Goal: Transaction & Acquisition: Subscribe to service/newsletter

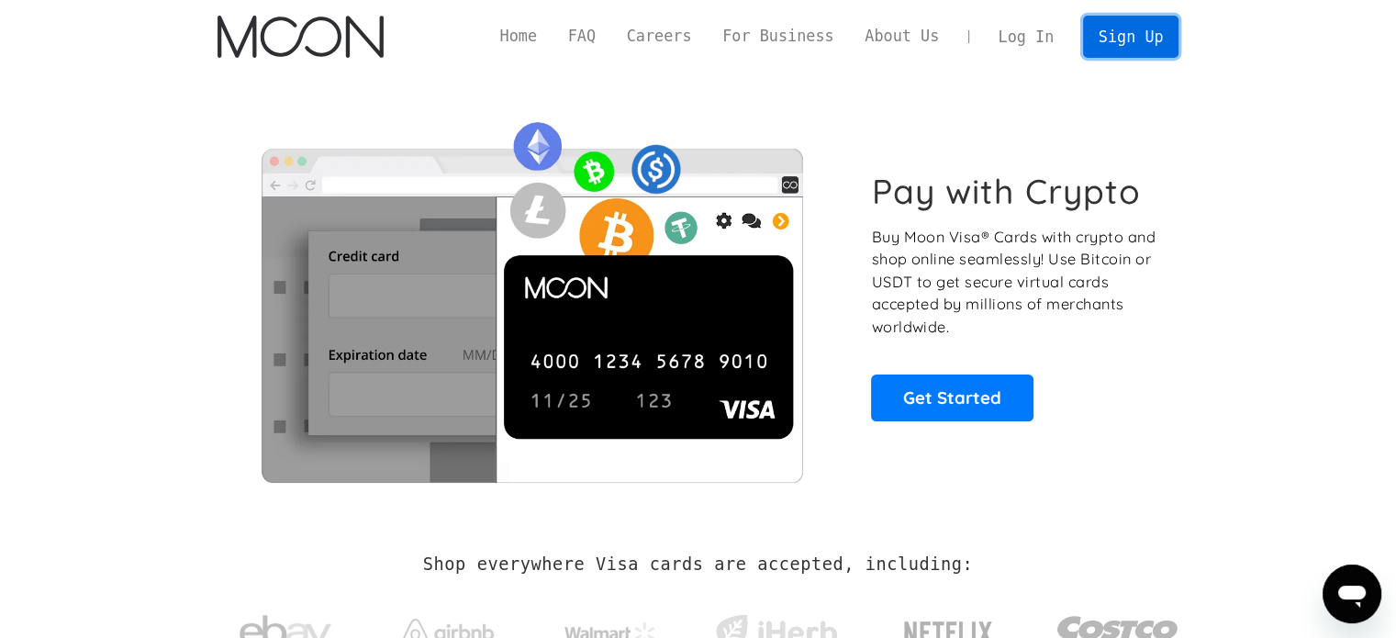
click at [1163, 47] on link "Sign Up" at bounding box center [1130, 36] width 95 height 41
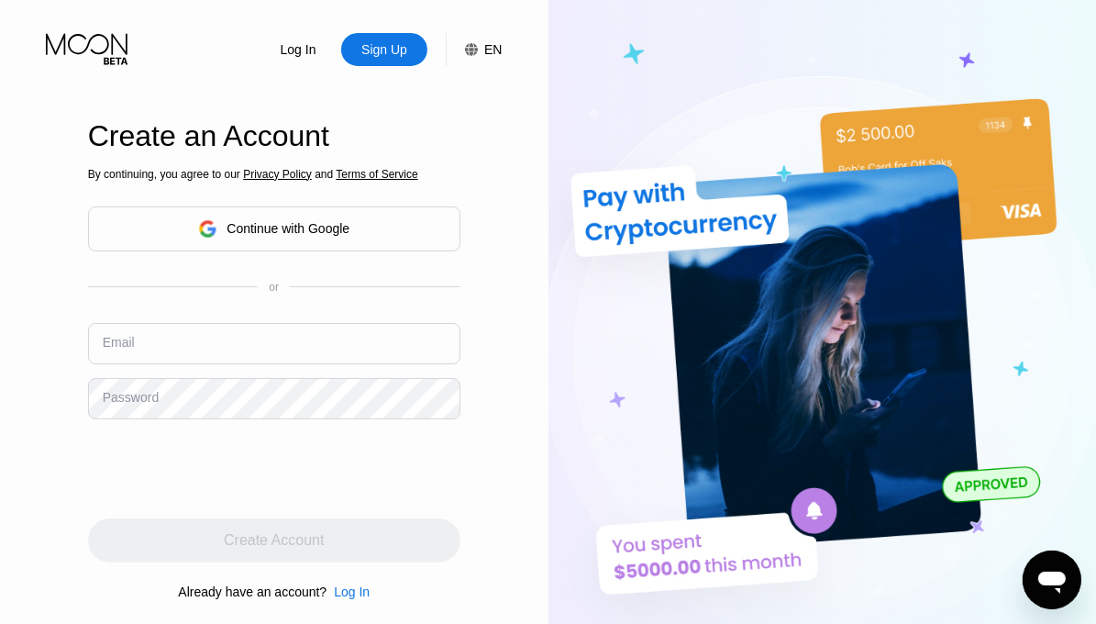
click at [355, 219] on div "Continue with Google" at bounding box center [274, 228] width 373 height 45
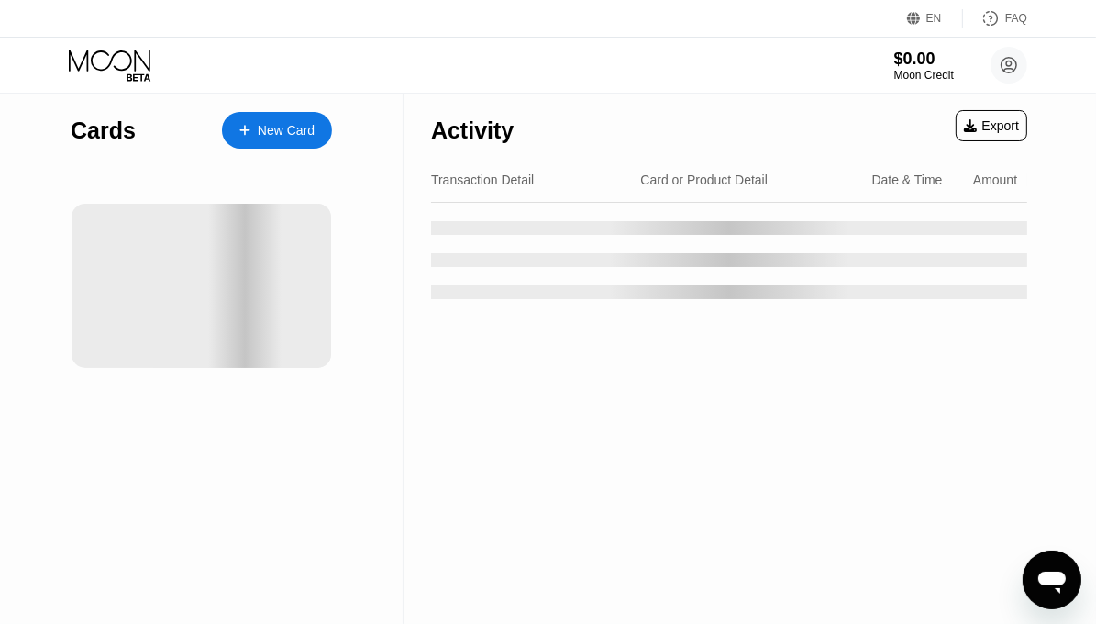
click at [283, 135] on div "New Card" at bounding box center [286, 131] width 57 height 16
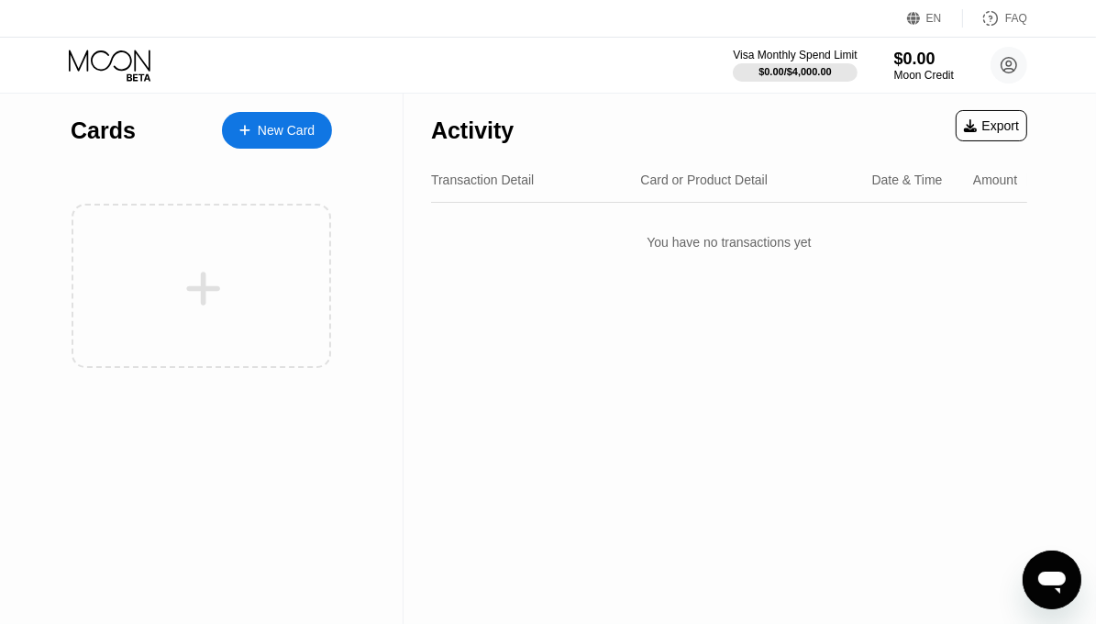
click at [314, 135] on div "New Card" at bounding box center [286, 131] width 57 height 16
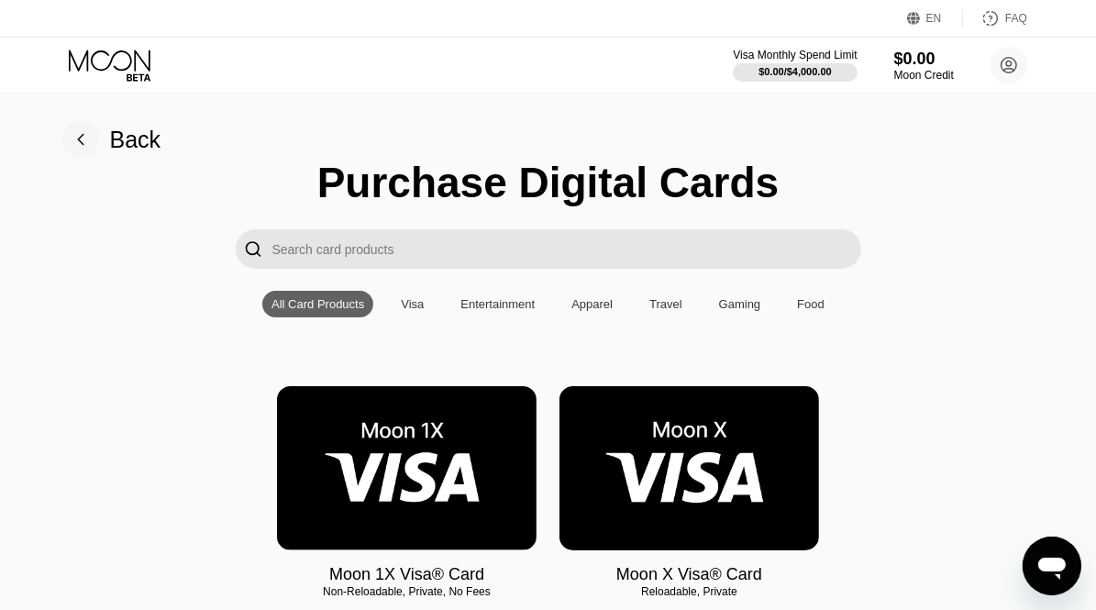
scroll to position [184, 0]
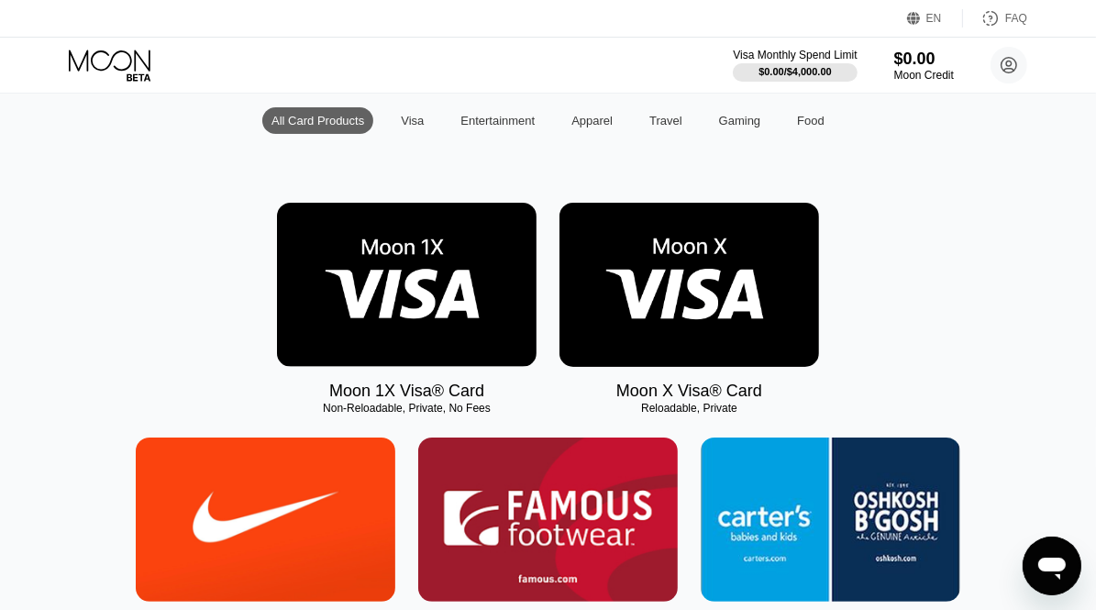
click at [480, 286] on img at bounding box center [407, 285] width 260 height 164
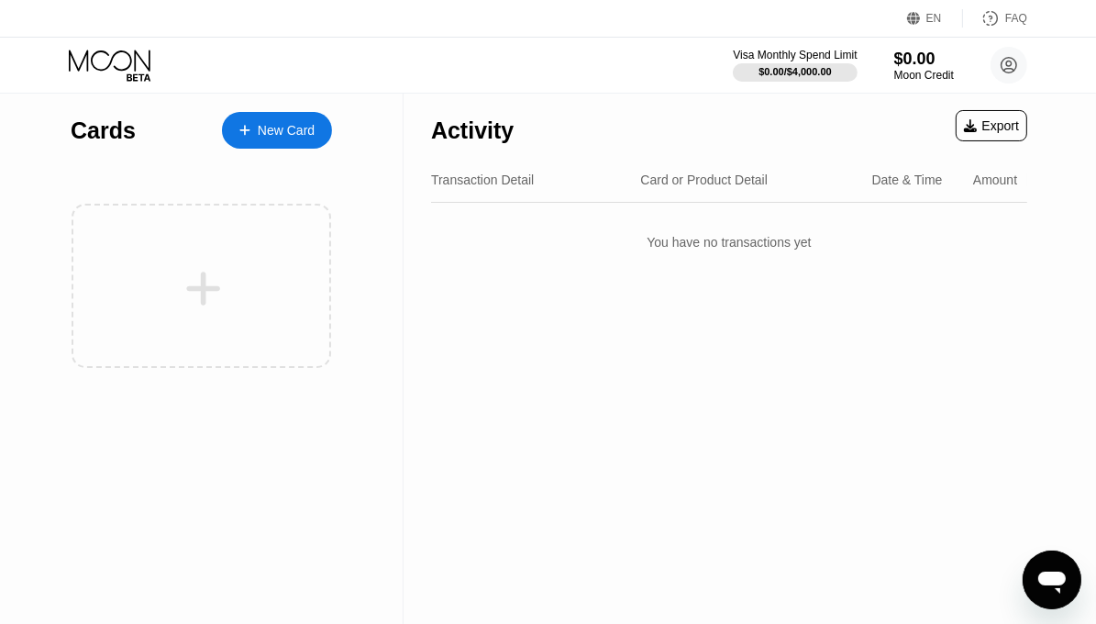
click at [259, 143] on div "New Card" at bounding box center [277, 130] width 110 height 37
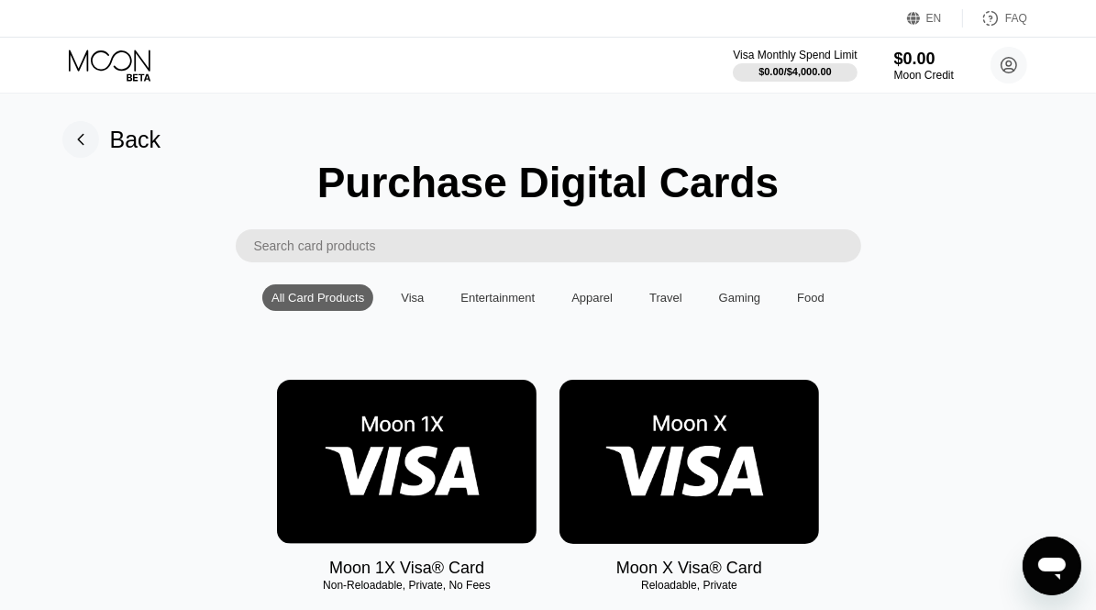
scroll to position [92, 0]
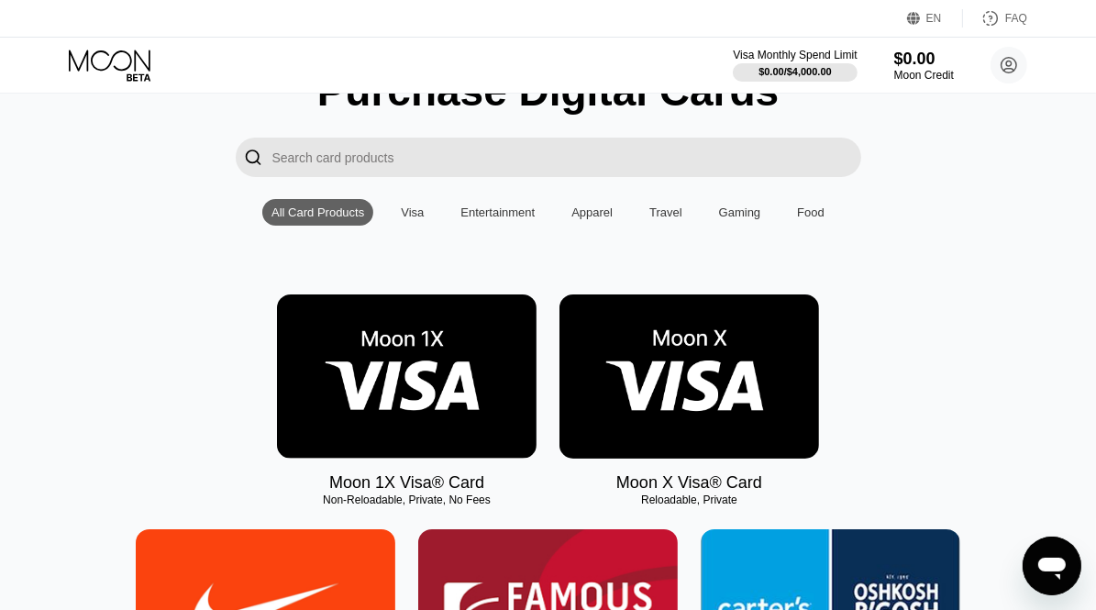
click at [696, 340] on img at bounding box center [690, 377] width 260 height 164
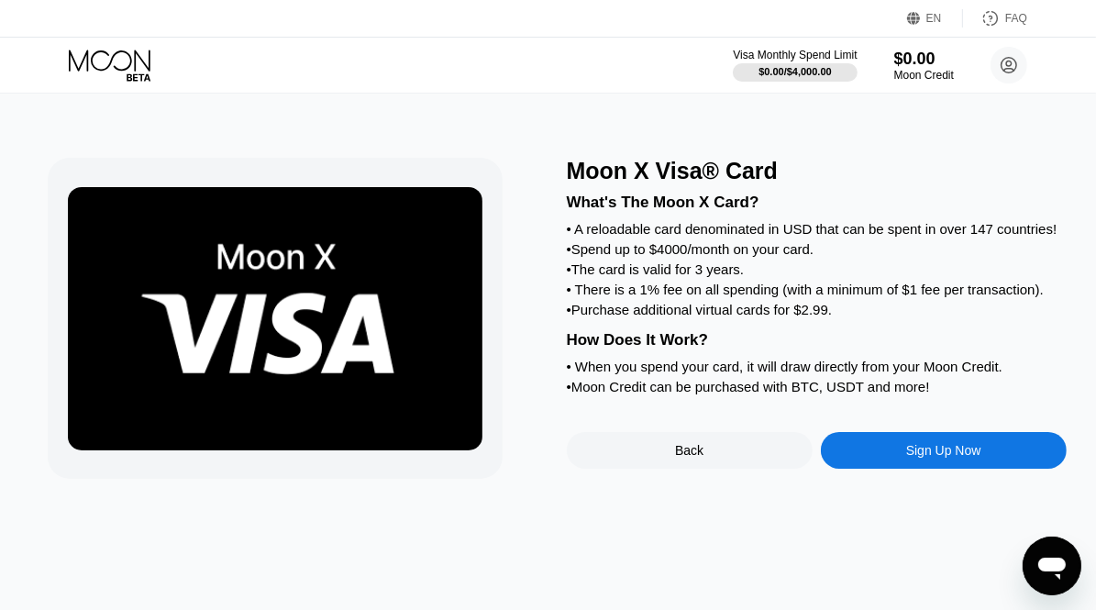
click at [929, 469] on div "Sign Up Now" at bounding box center [944, 450] width 246 height 37
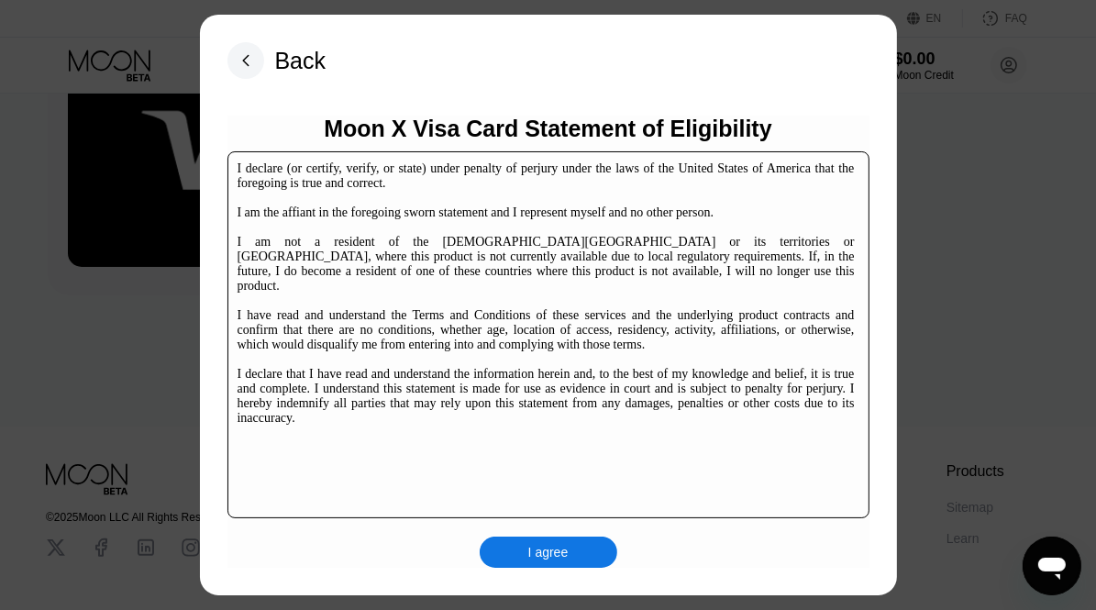
scroll to position [279, 0]
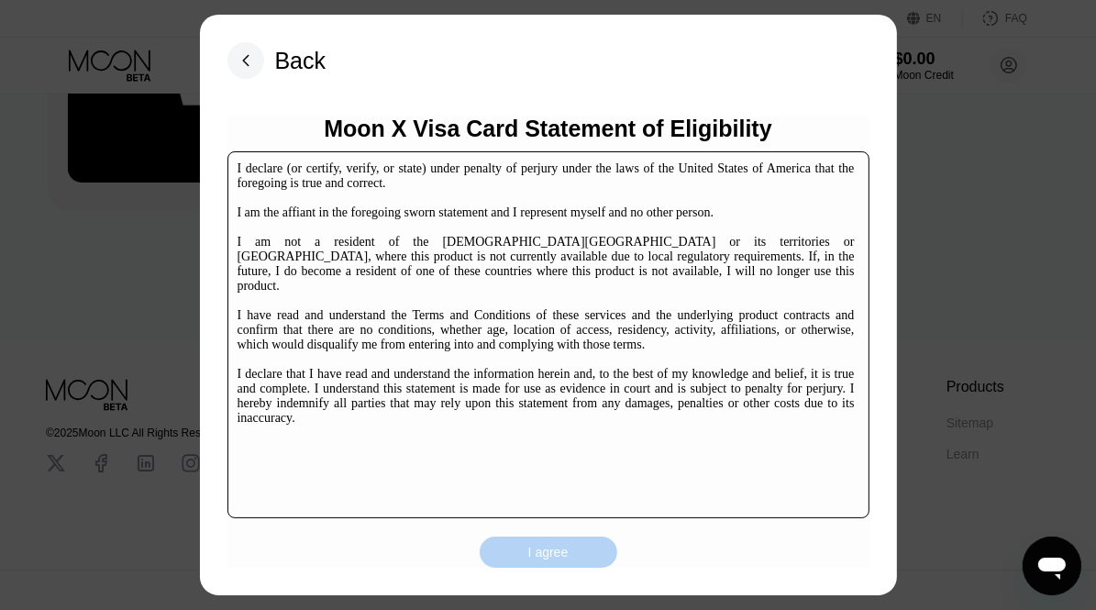
click at [550, 561] on div "I agree" at bounding box center [549, 552] width 40 height 17
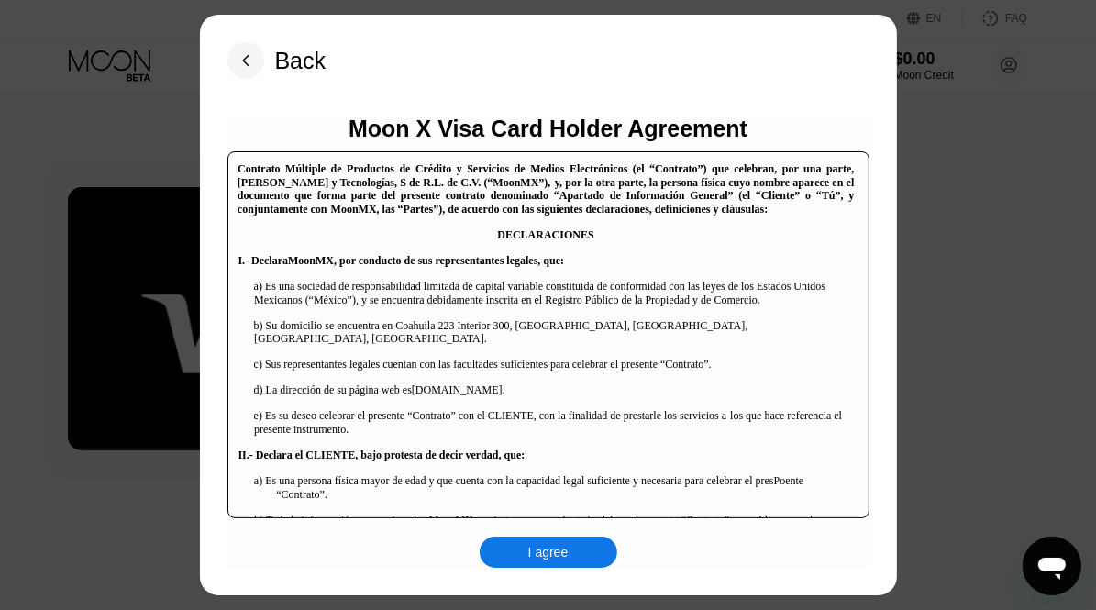
scroll to position [92, 0]
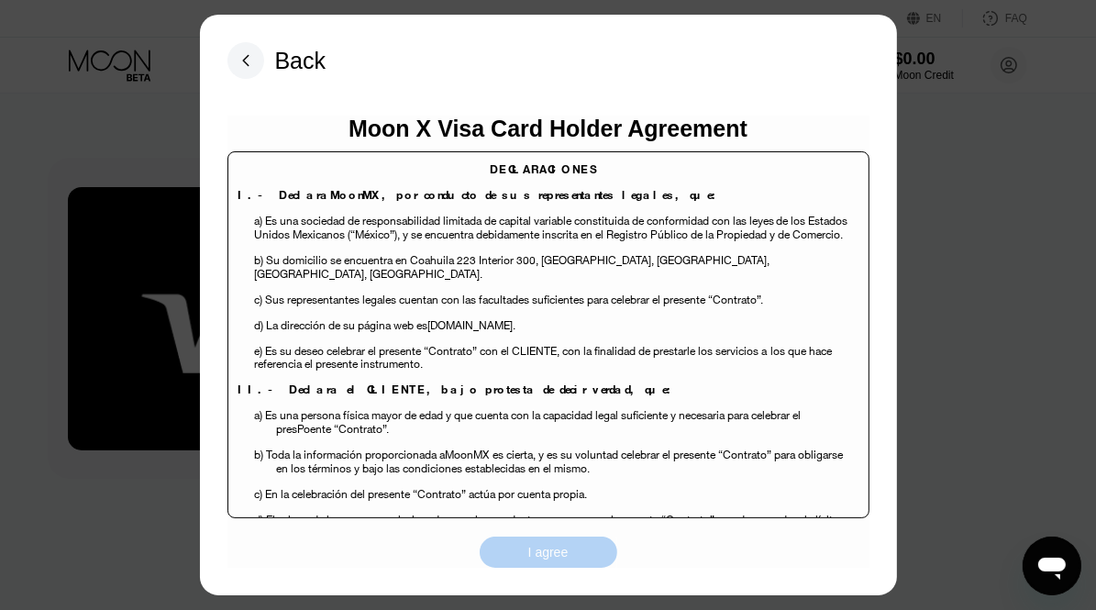
click at [534, 561] on div "I agree" at bounding box center [549, 552] width 40 height 17
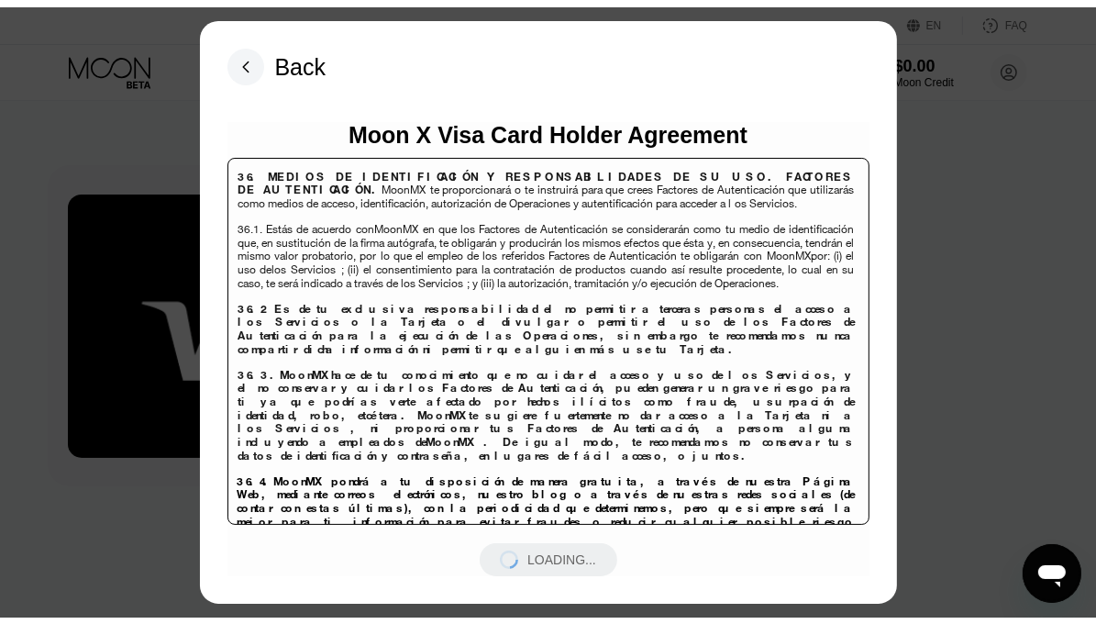
scroll to position [12964, 0]
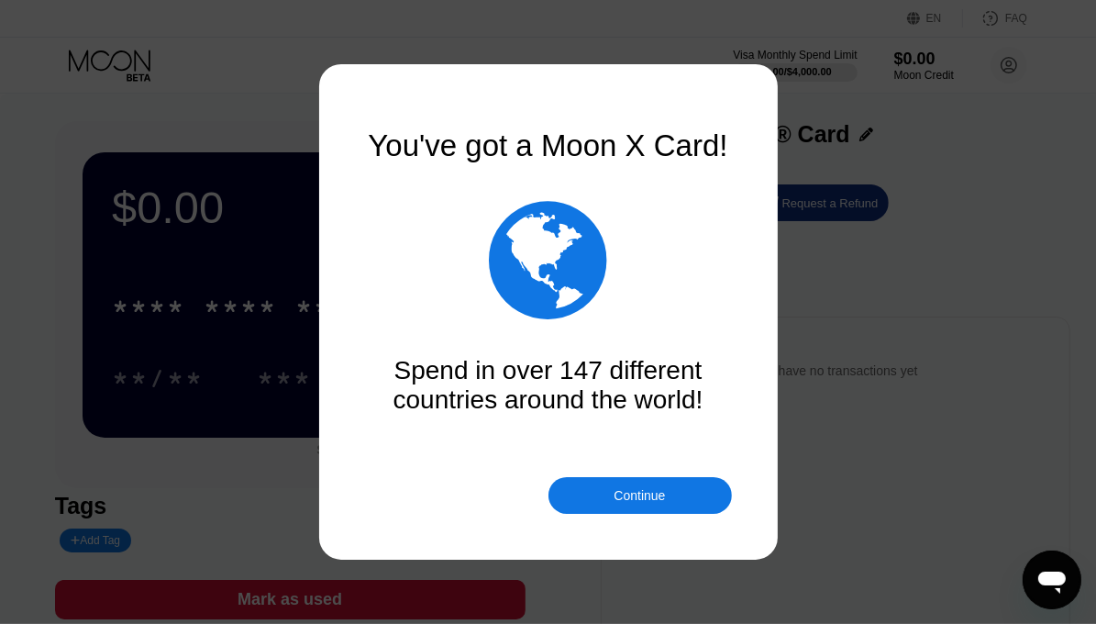
click at [635, 484] on div "Continue" at bounding box center [641, 495] width 184 height 37
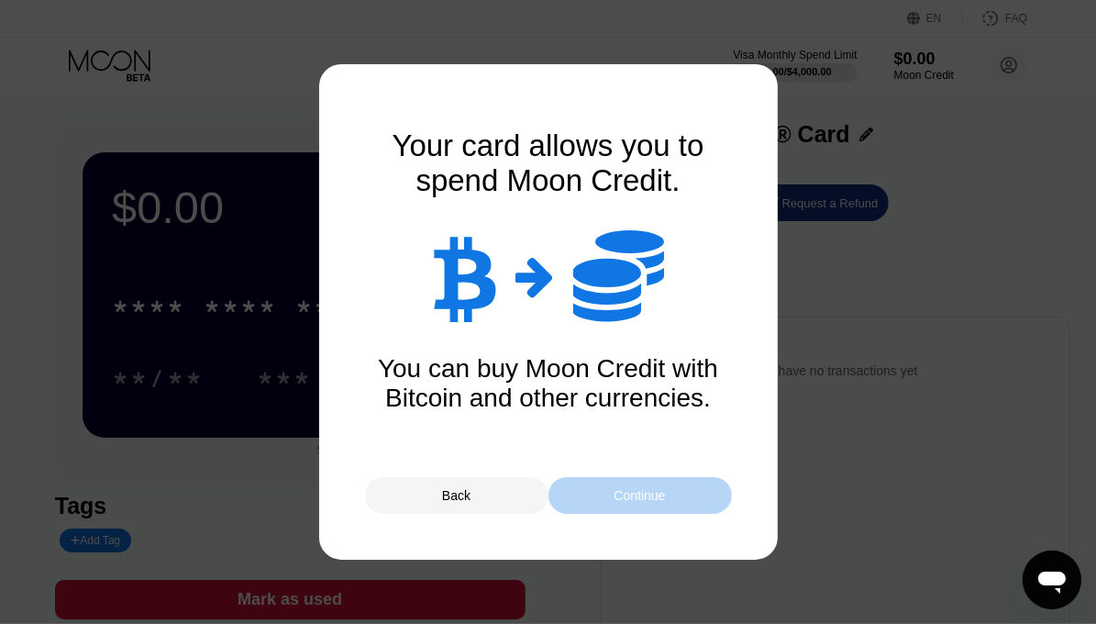
click at [650, 500] on div "Continue" at bounding box center [639, 495] width 51 height 15
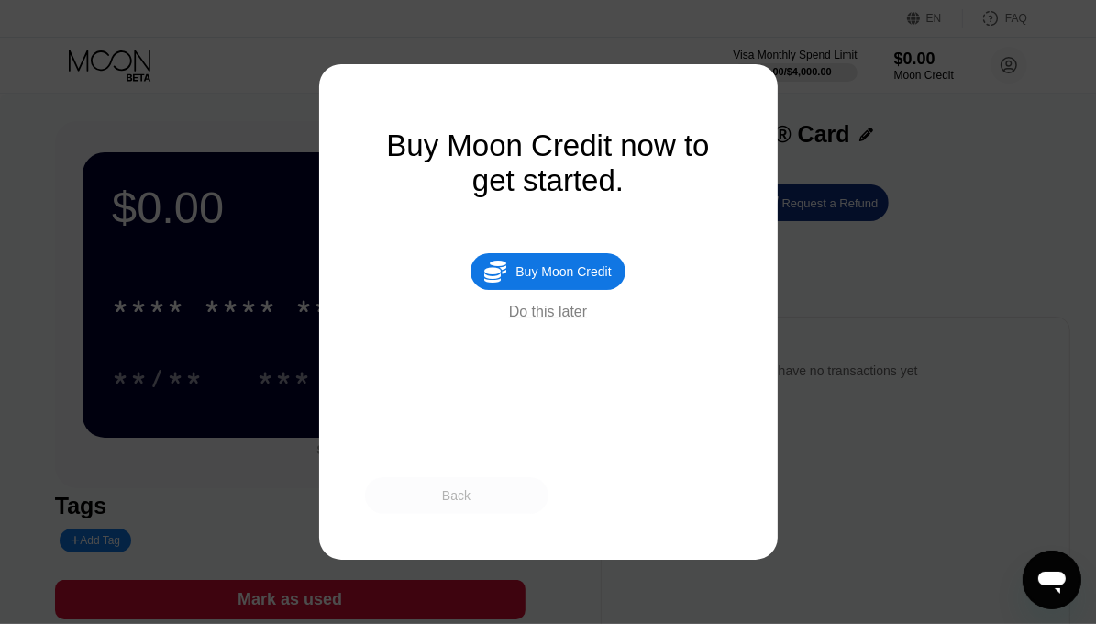
click at [499, 499] on div "Back" at bounding box center [457, 495] width 184 height 37
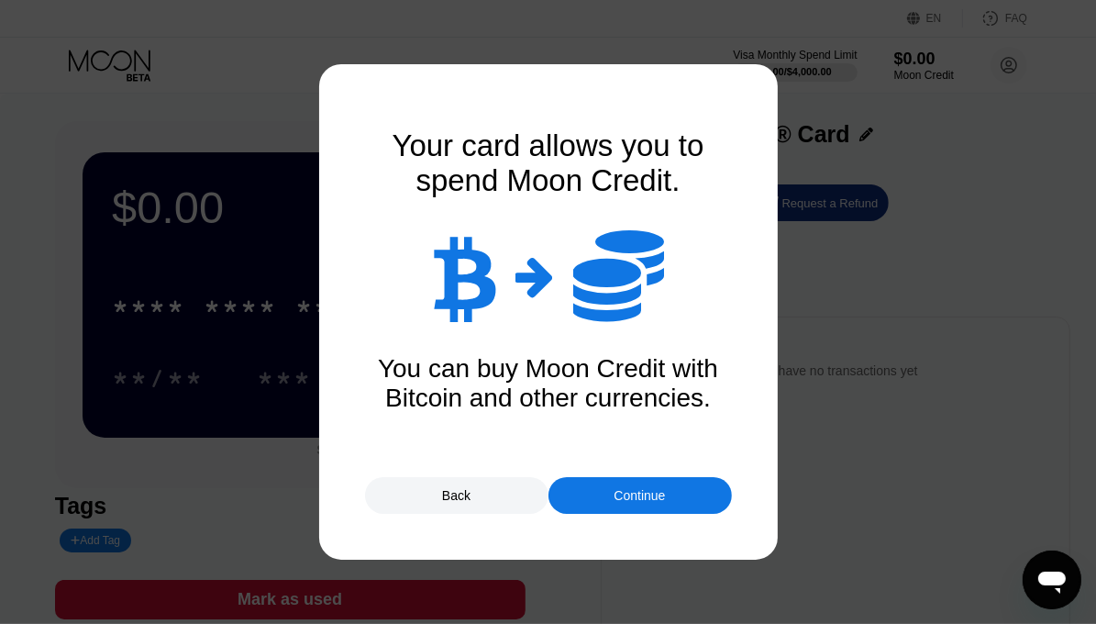
click at [681, 503] on div "Continue" at bounding box center [641, 495] width 184 height 37
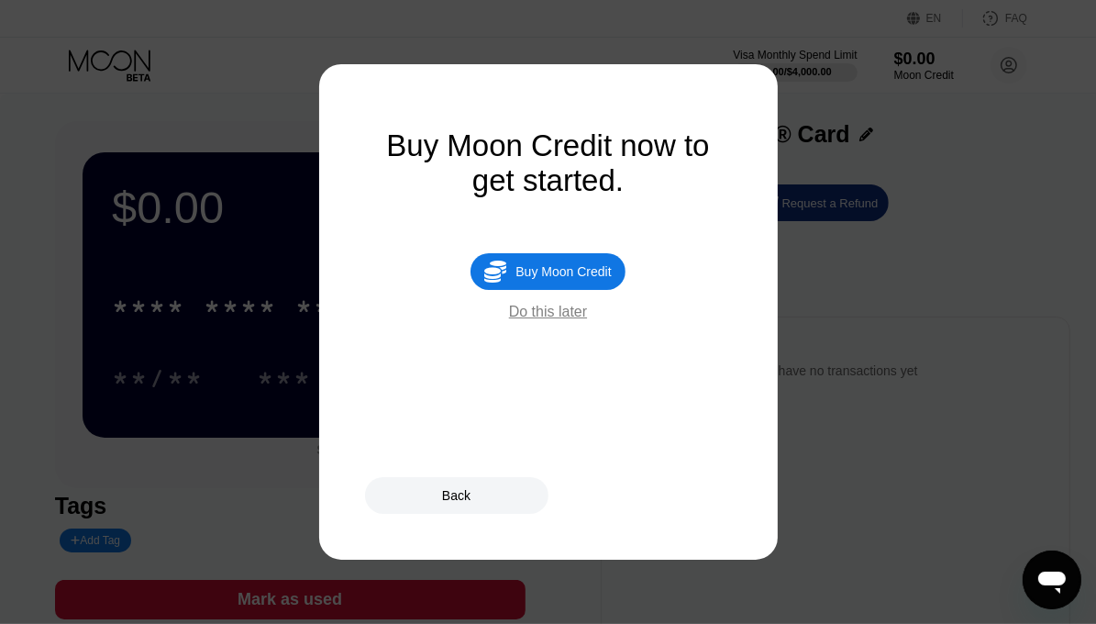
click at [572, 320] on div "Do this later" at bounding box center [548, 312] width 78 height 17
